Goal: Transaction & Acquisition: Purchase product/service

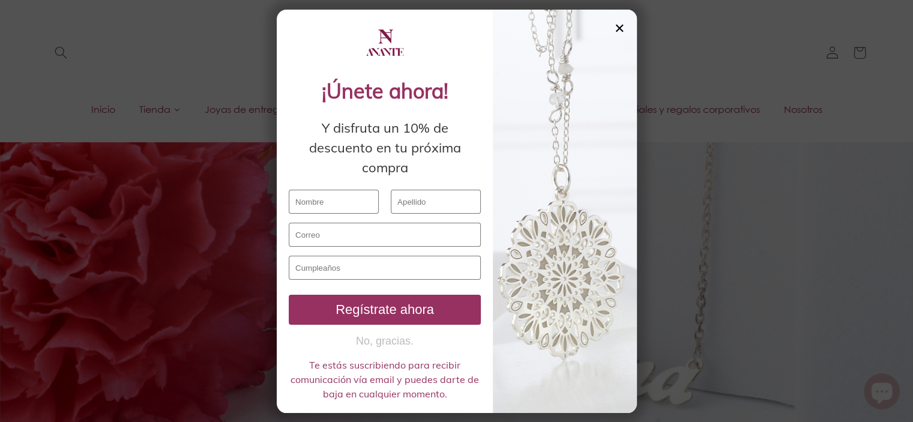
click at [622, 25] on div "✕" at bounding box center [619, 28] width 11 height 13
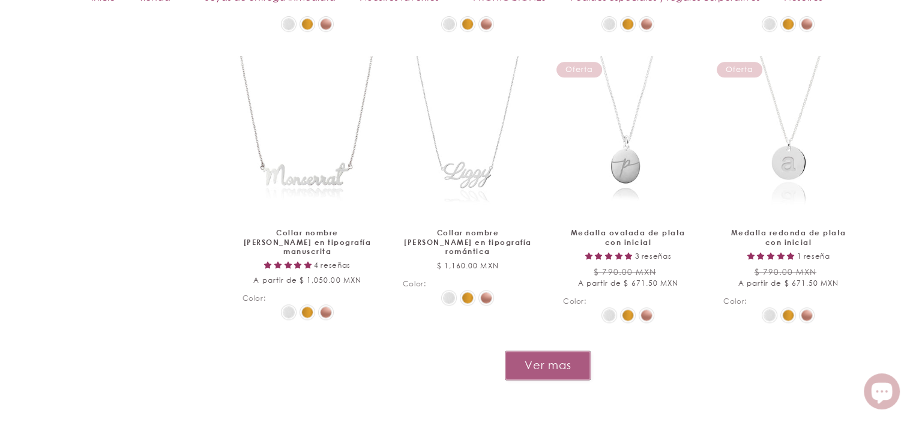
scroll to position [1441, 0]
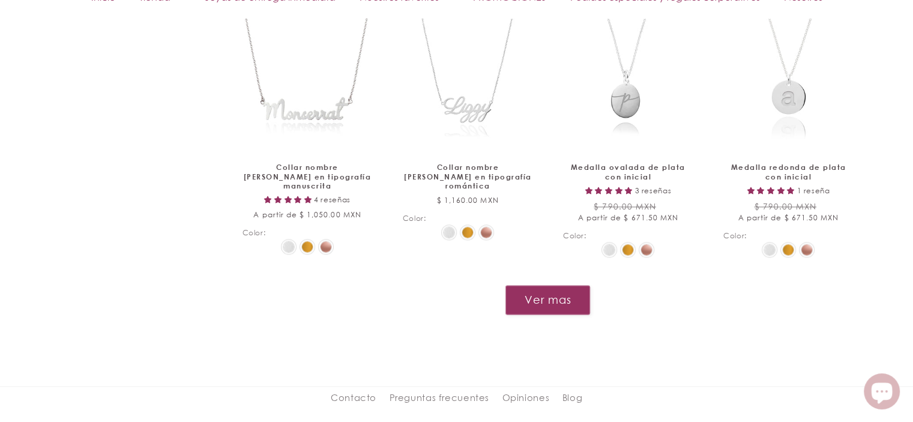
click at [526, 296] on button "Ver mas" at bounding box center [548, 299] width 85 height 29
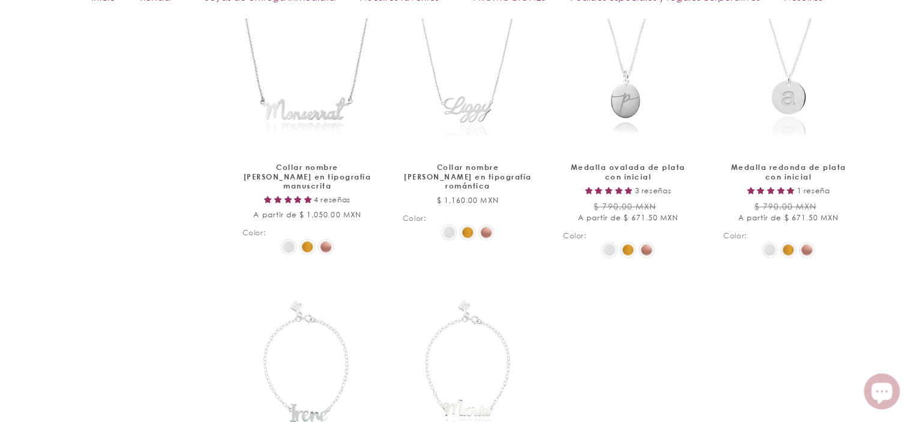
scroll to position [1621, 0]
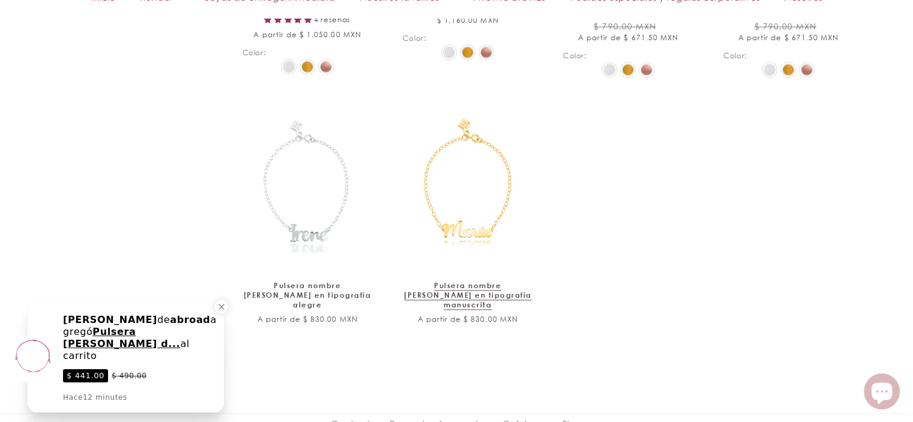
click at [489, 281] on link "Pulsera nombre [PERSON_NAME] en tipografía manuscrita" at bounding box center [468, 295] width 130 height 28
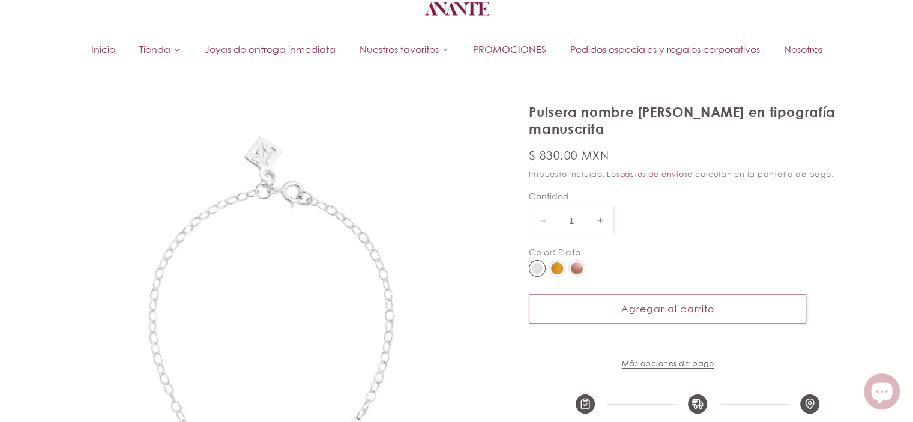
click at [557, 262] on img at bounding box center [557, 268] width 12 height 12
click at [0, 0] on input "radio" at bounding box center [0, 0] width 0 height 0
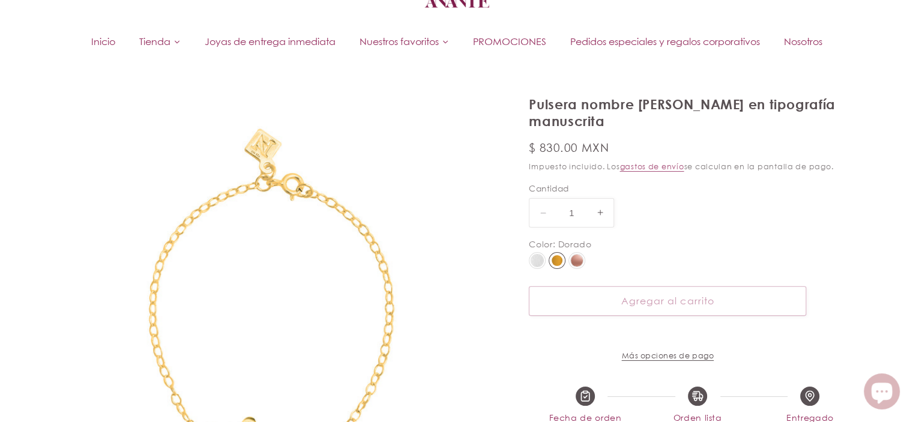
select select "{"isForProduct":true,"id":43653108203674,"title":"Plata","available":true,"pric…"
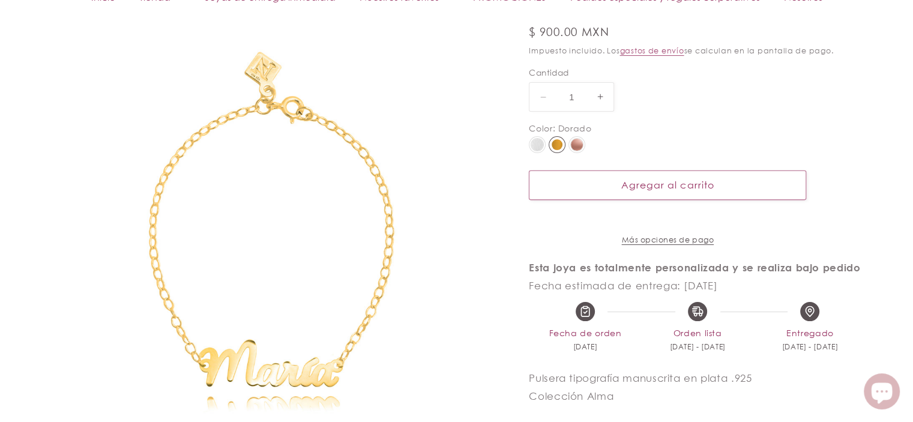
scroll to position [5, 0]
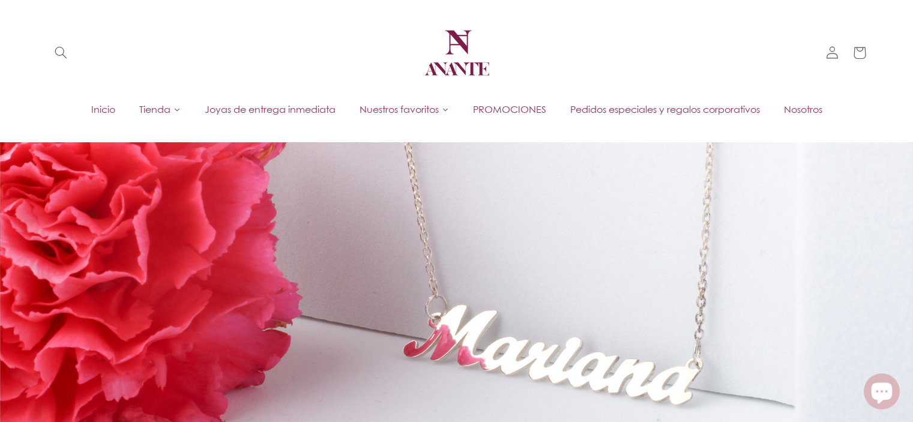
scroll to position [919, 0]
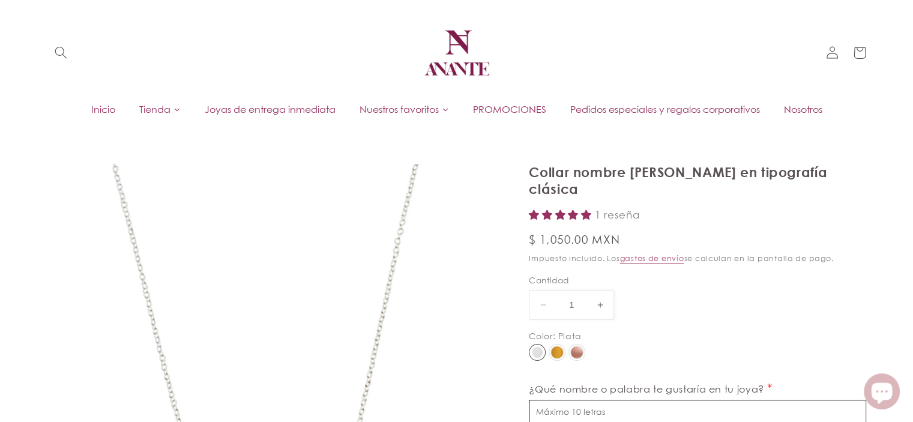
select select "{"isForProduct":true,"id":43651779035290,"title":"Plata","available":true,"pric…"
select select "{"isForProduct":false,"id":43652658462874,"title":"Plata","available":true,"pri…"
click at [554, 344] on div at bounding box center [557, 352] width 17 height 17
click at [0, 0] on input "radio" at bounding box center [0, 0] width 0 height 0
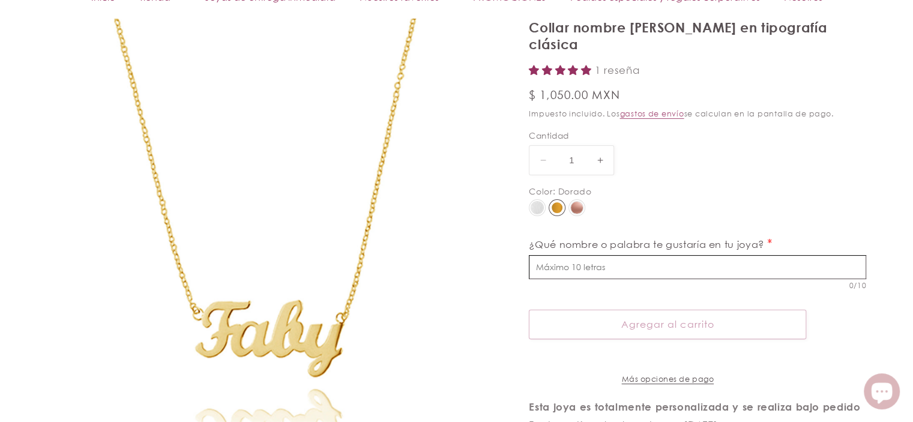
scroll to position [163, 0]
